Goal: Task Accomplishment & Management: Complete application form

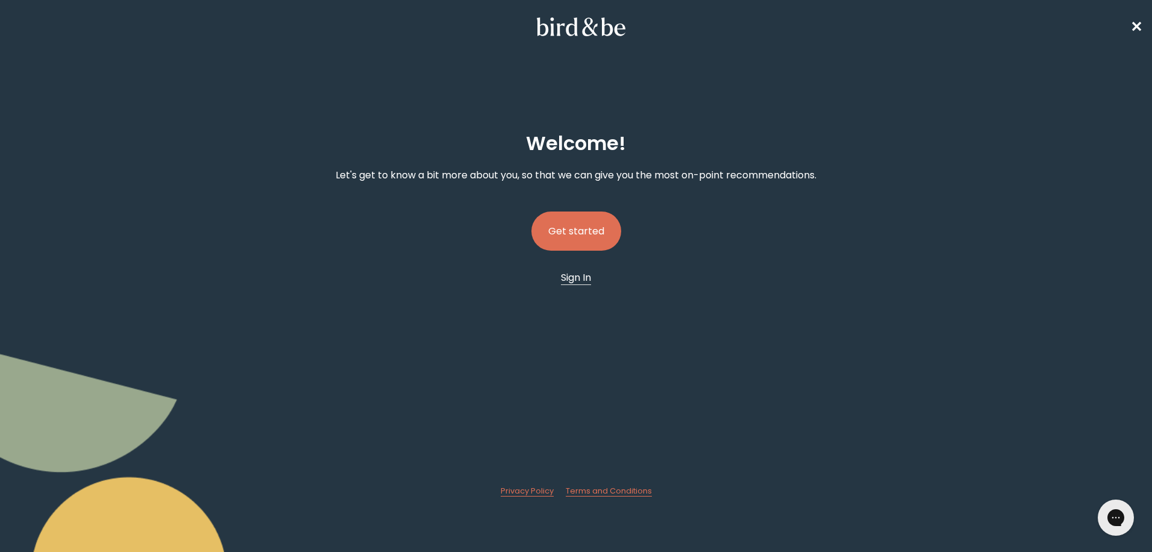
click at [588, 281] on span "Sign In" at bounding box center [576, 278] width 30 height 14
click at [574, 243] on button "Get started" at bounding box center [577, 231] width 90 height 39
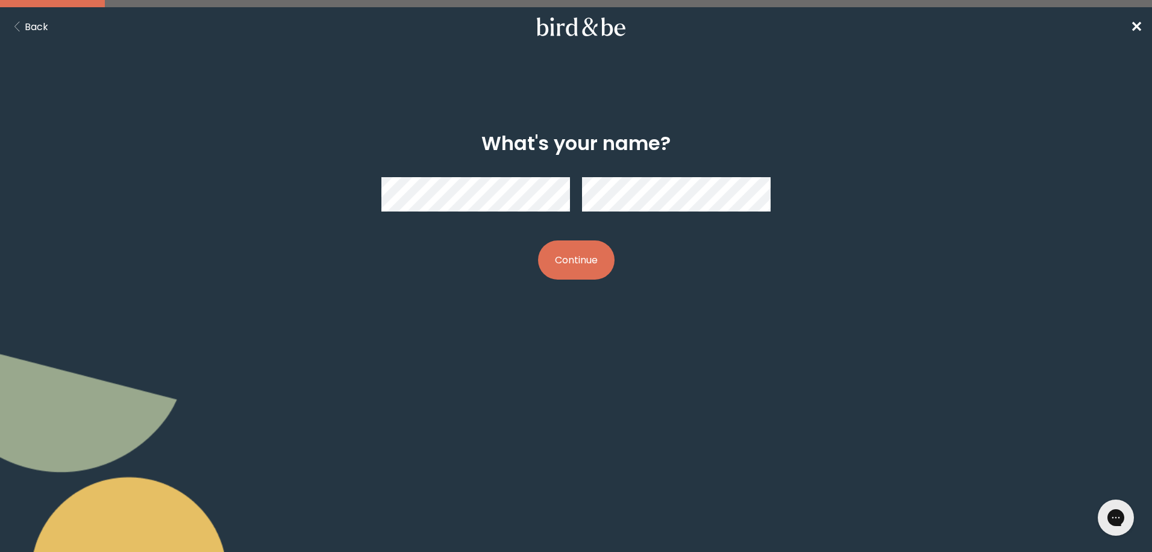
click at [584, 265] on button "Continue" at bounding box center [576, 259] width 77 height 39
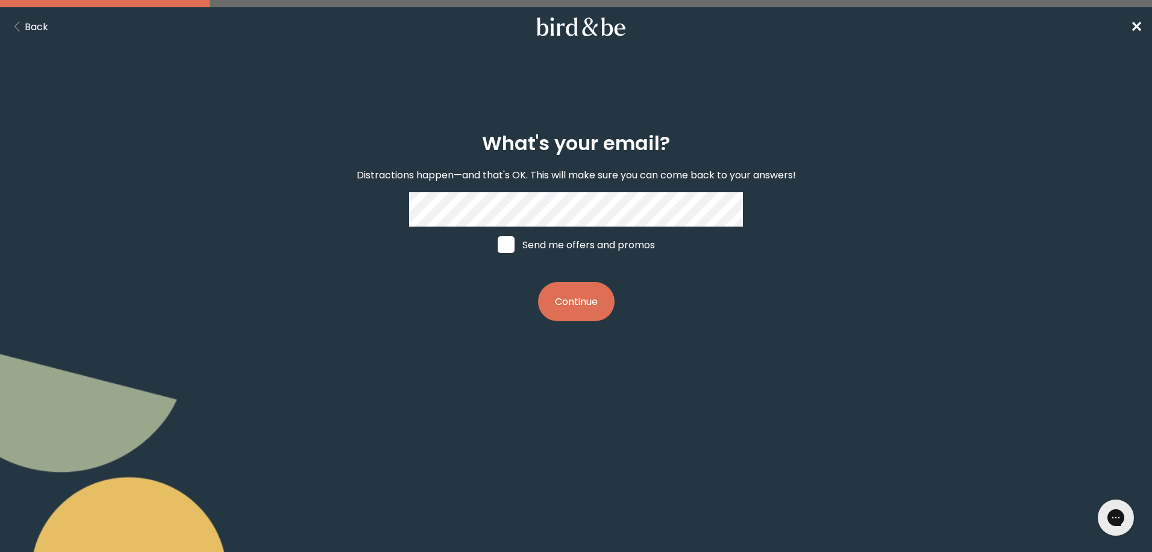
click at [572, 304] on button "Continue" at bounding box center [576, 301] width 77 height 39
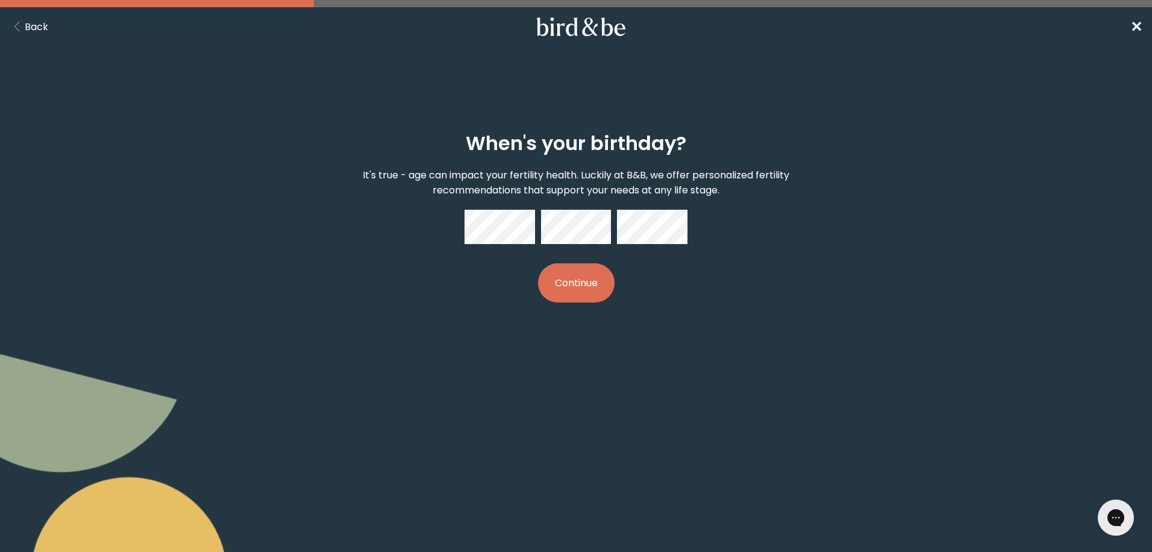
click at [538, 263] on button "Continue" at bounding box center [576, 282] width 77 height 39
click at [588, 287] on button "Continue" at bounding box center [576, 282] width 77 height 39
click at [585, 280] on button "Continue" at bounding box center [576, 282] width 77 height 39
click at [447, 226] on div "When's your birthday? It's true - age can impact your fertility health. Luckily…" at bounding box center [576, 217] width 557 height 209
click at [576, 281] on button "Continue" at bounding box center [576, 282] width 77 height 39
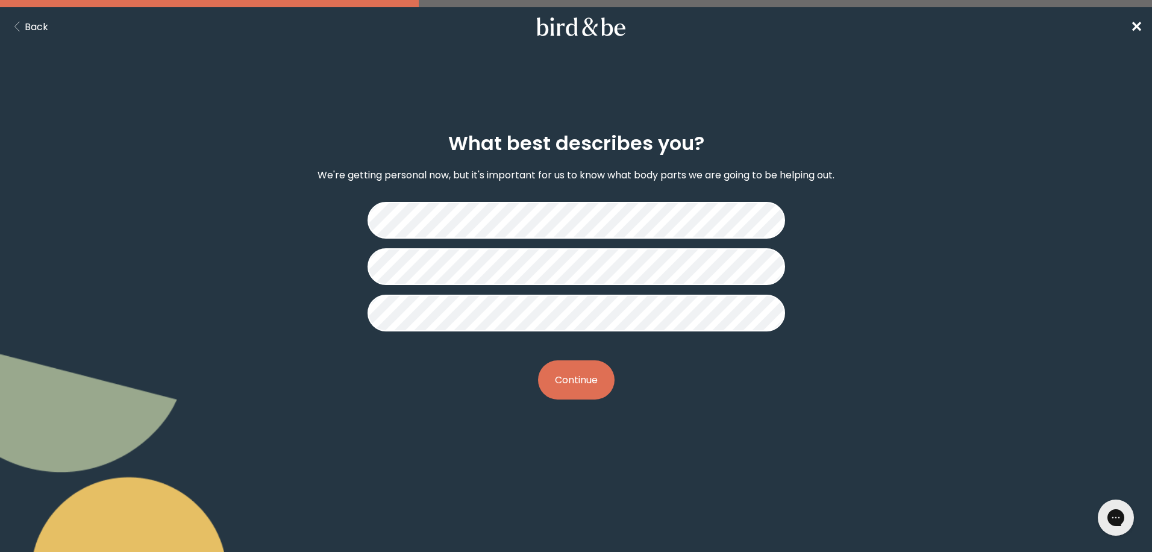
click at [597, 378] on button "Continue" at bounding box center [576, 379] width 77 height 39
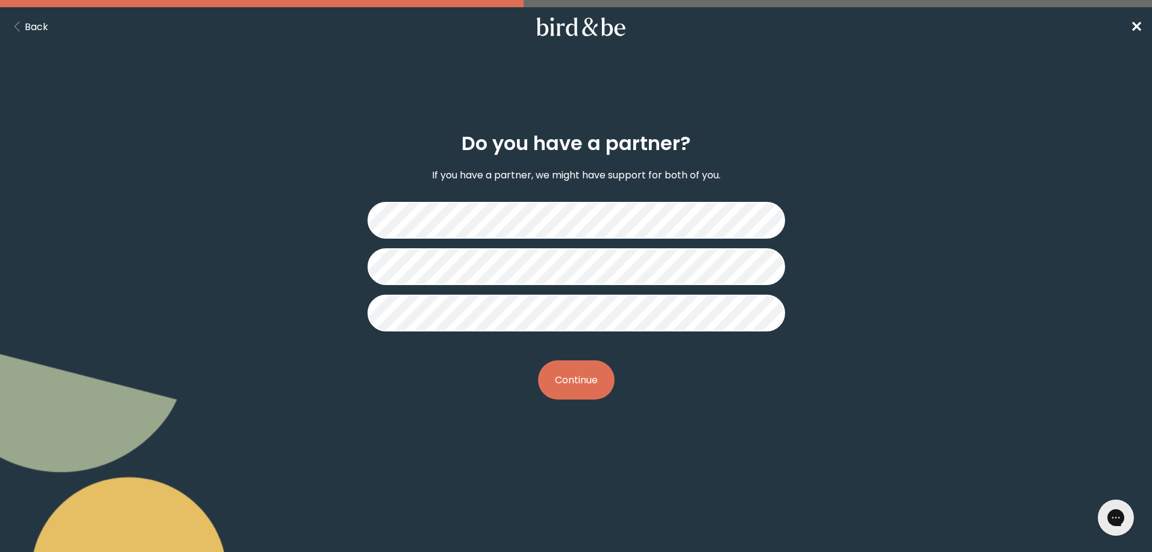
click at [576, 382] on button "Continue" at bounding box center [576, 379] width 77 height 39
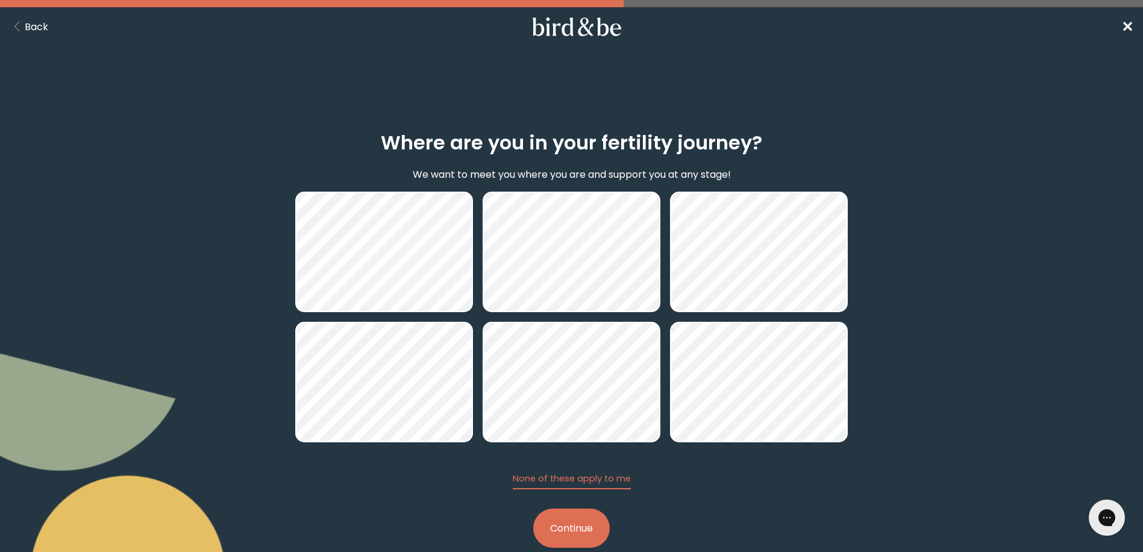
click at [565, 533] on button "Continue" at bounding box center [571, 528] width 77 height 39
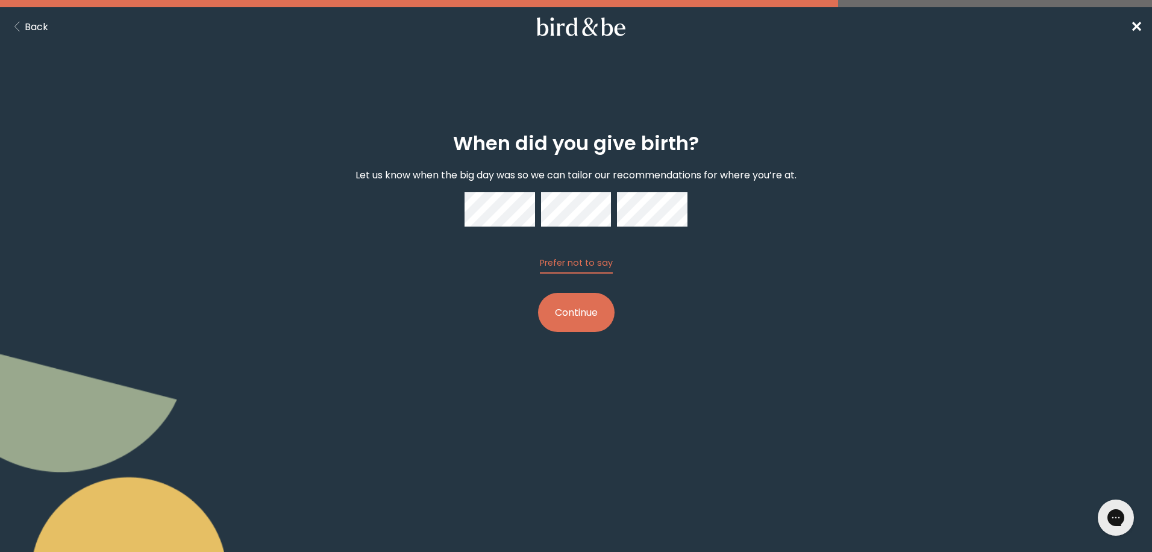
click at [595, 313] on button "Continue" at bounding box center [576, 312] width 77 height 39
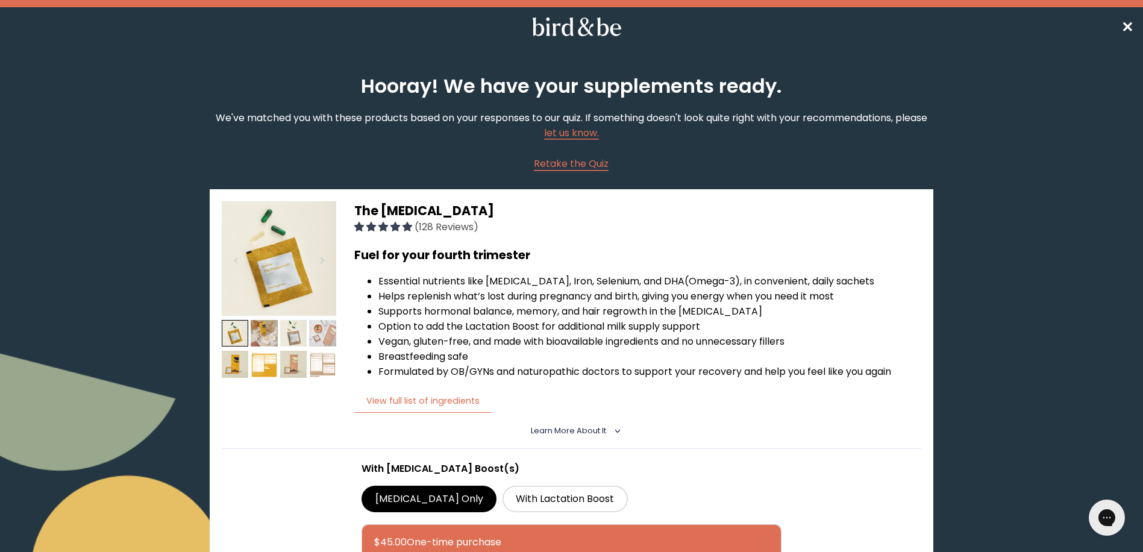
click at [1132, 25] on span "✕" at bounding box center [1128, 27] width 12 height 20
